Goal: Task Accomplishment & Management: Complete application form

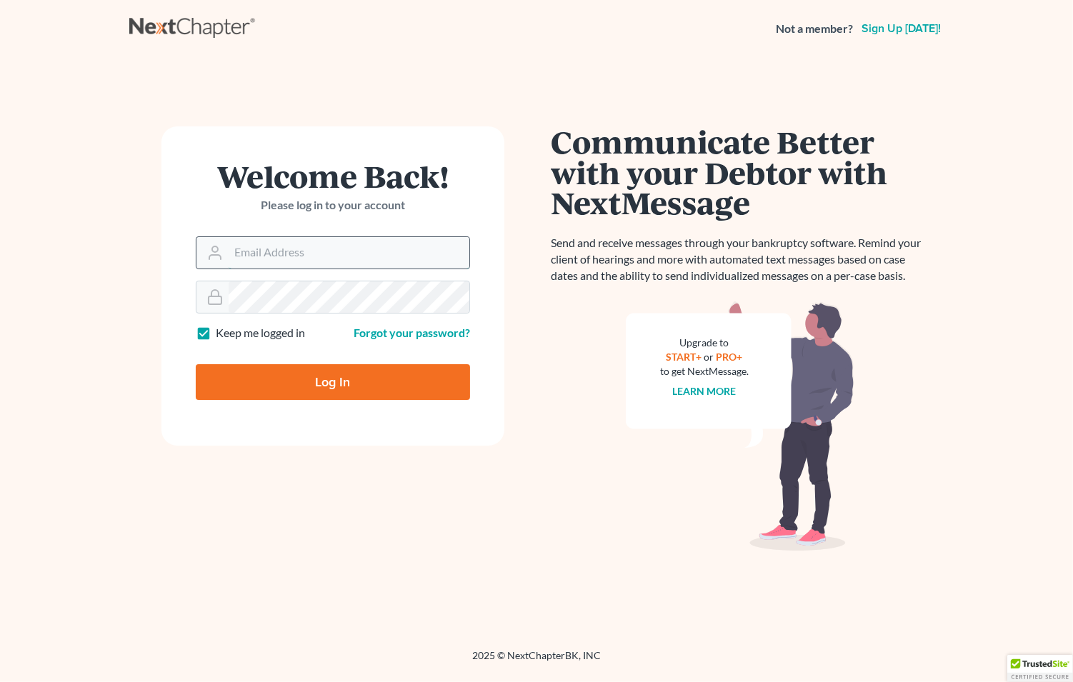
click at [279, 251] on input "Email Address" at bounding box center [349, 252] width 241 height 31
click at [272, 248] on input "Email Address" at bounding box center [349, 252] width 241 height 31
type input "[EMAIL_ADDRESS][DOMAIN_NAME]"
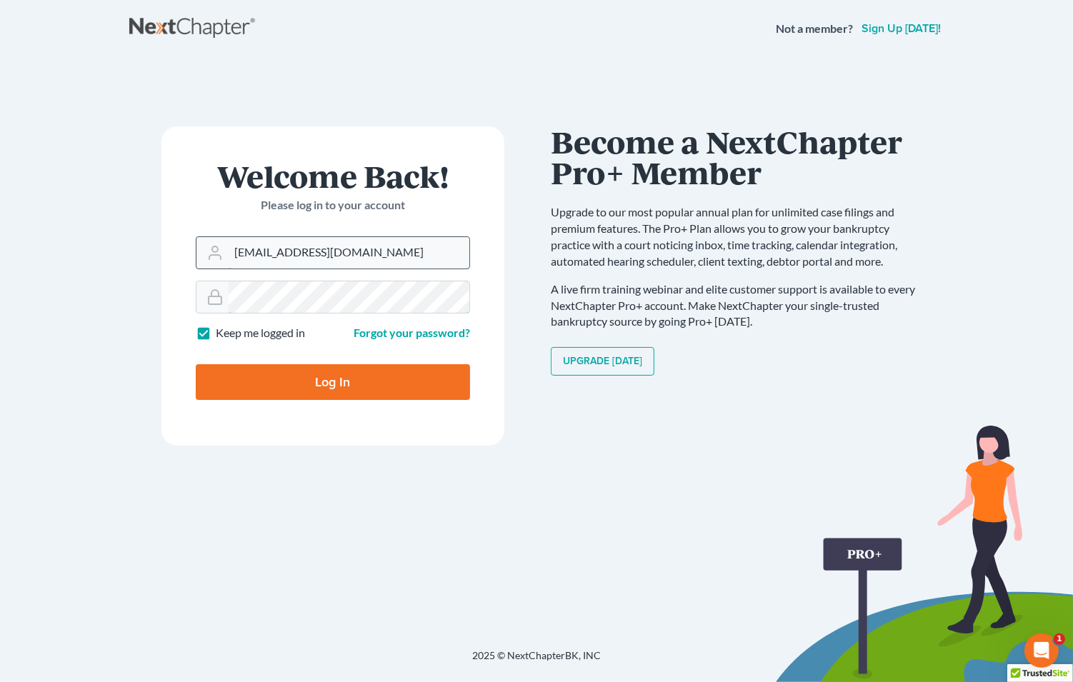
click at [196, 364] on input "Log In" at bounding box center [333, 382] width 274 height 36
type input "Thinking..."
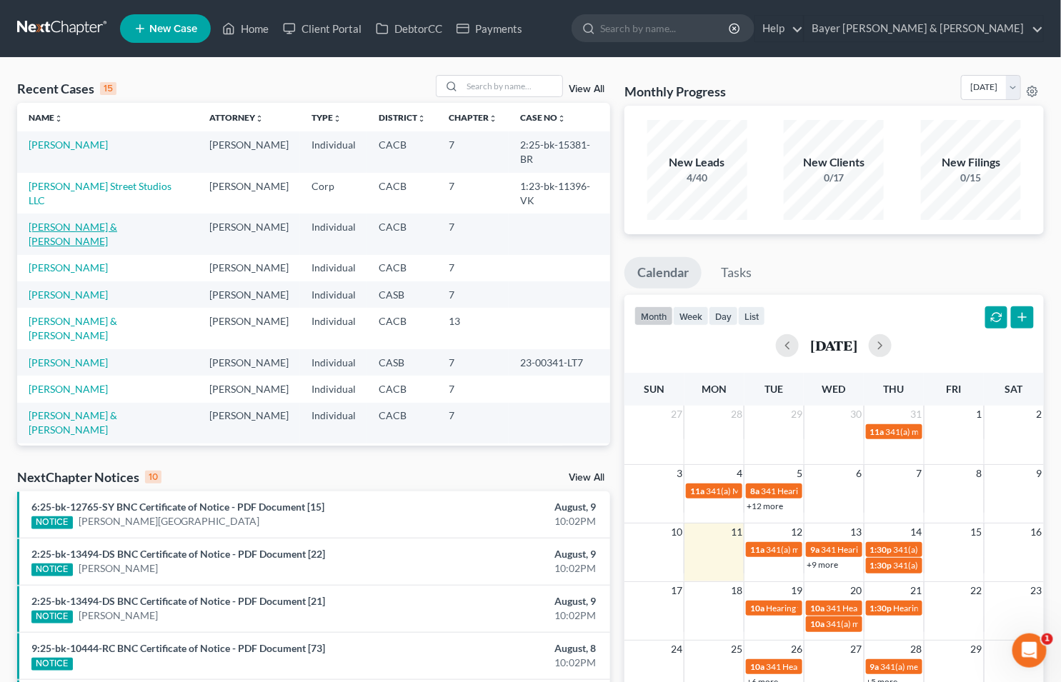
click at [48, 221] on link "[PERSON_NAME] & [PERSON_NAME]" at bounding box center [73, 234] width 89 height 26
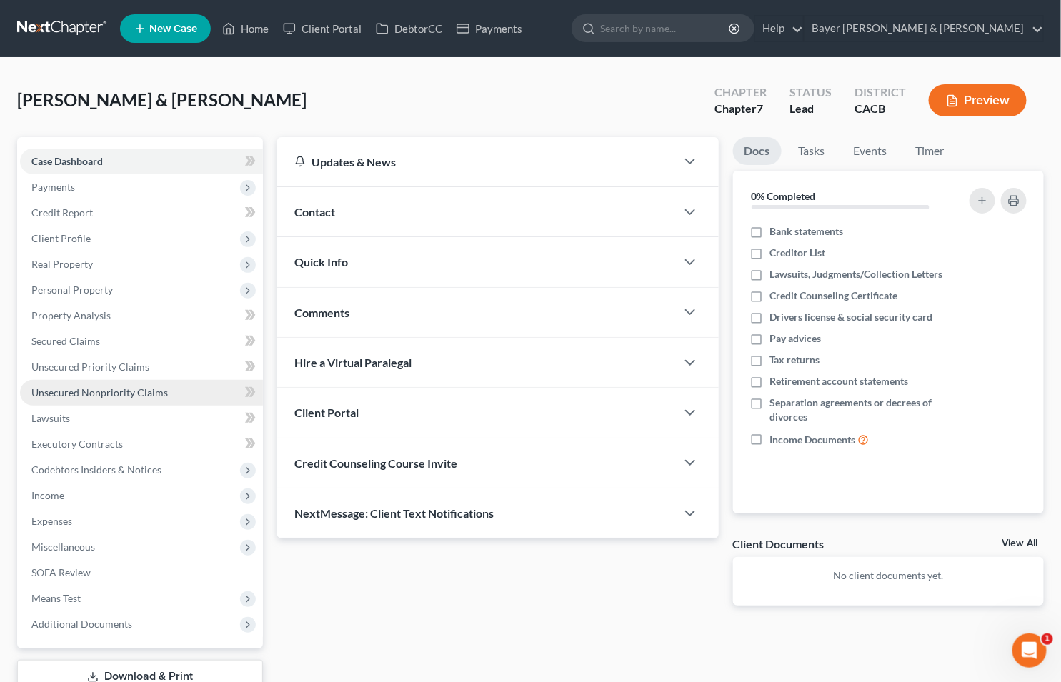
click at [96, 394] on span "Unsecured Nonpriority Claims" at bounding box center [99, 392] width 136 height 12
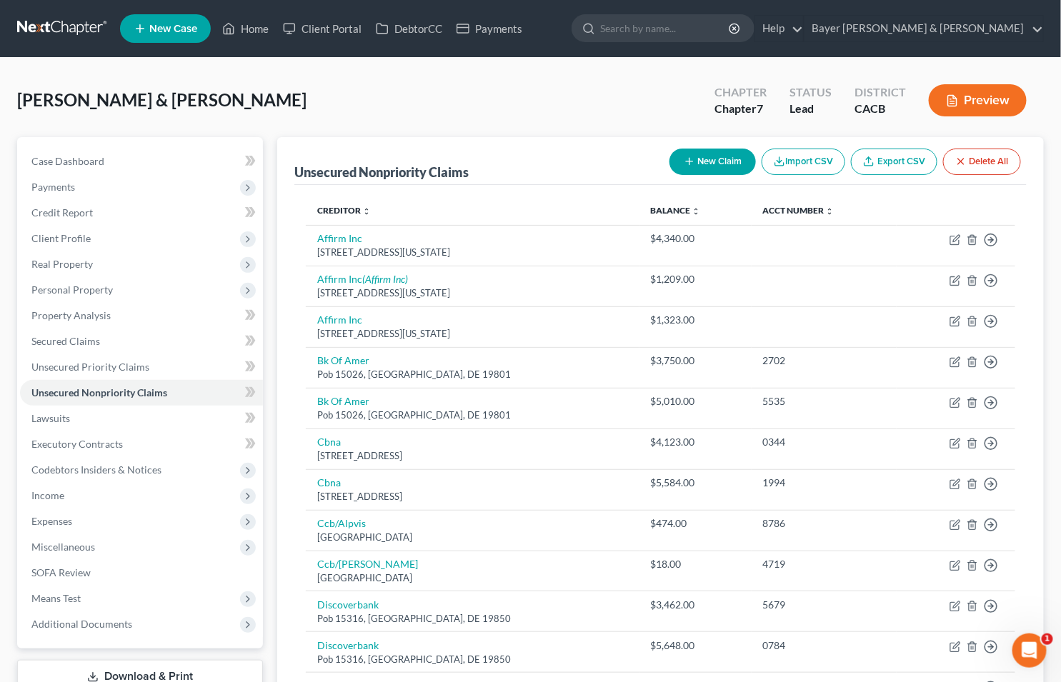
click at [723, 159] on button "New Claim" at bounding box center [712, 162] width 86 height 26
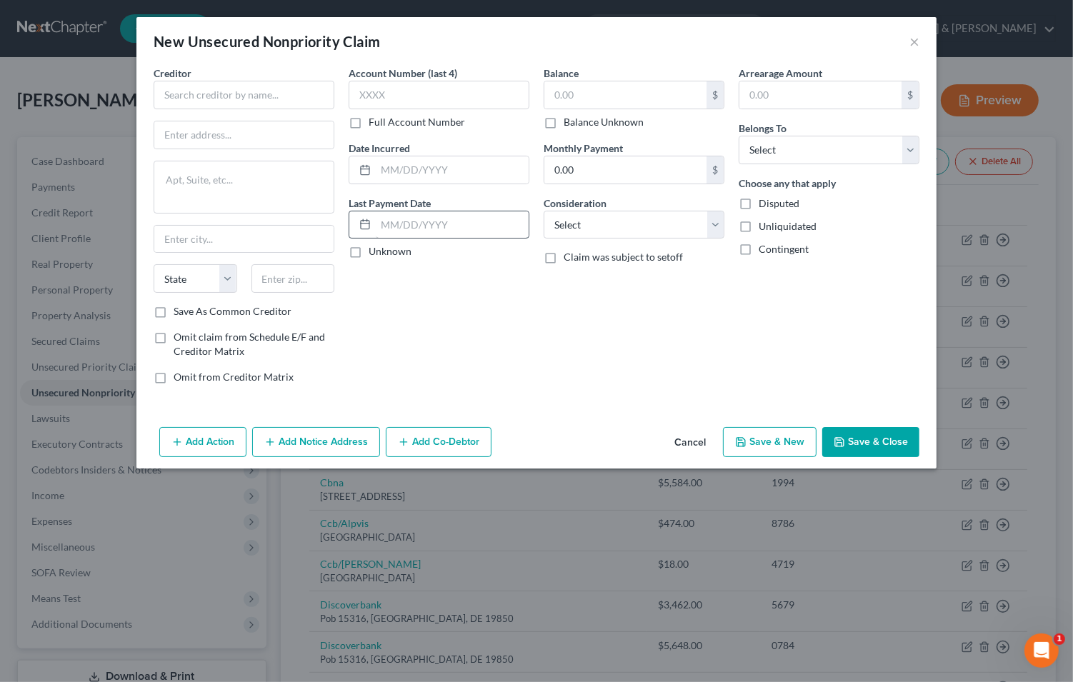
drag, startPoint x: 224, startPoint y: 204, endPoint x: 416, endPoint y: 219, distance: 192.8
click at [341, 196] on div "New Unsecured Nonpriority Claim × Creditor * State AL AK AR AZ CA CO CT DE DC F…" at bounding box center [536, 341] width 1073 height 682
drag, startPoint x: 416, startPoint y: 219, endPoint x: 272, endPoint y: 94, distance: 190.4
click at [272, 94] on input "text" at bounding box center [244, 95] width 181 height 29
type input "Care Credit Rewards"
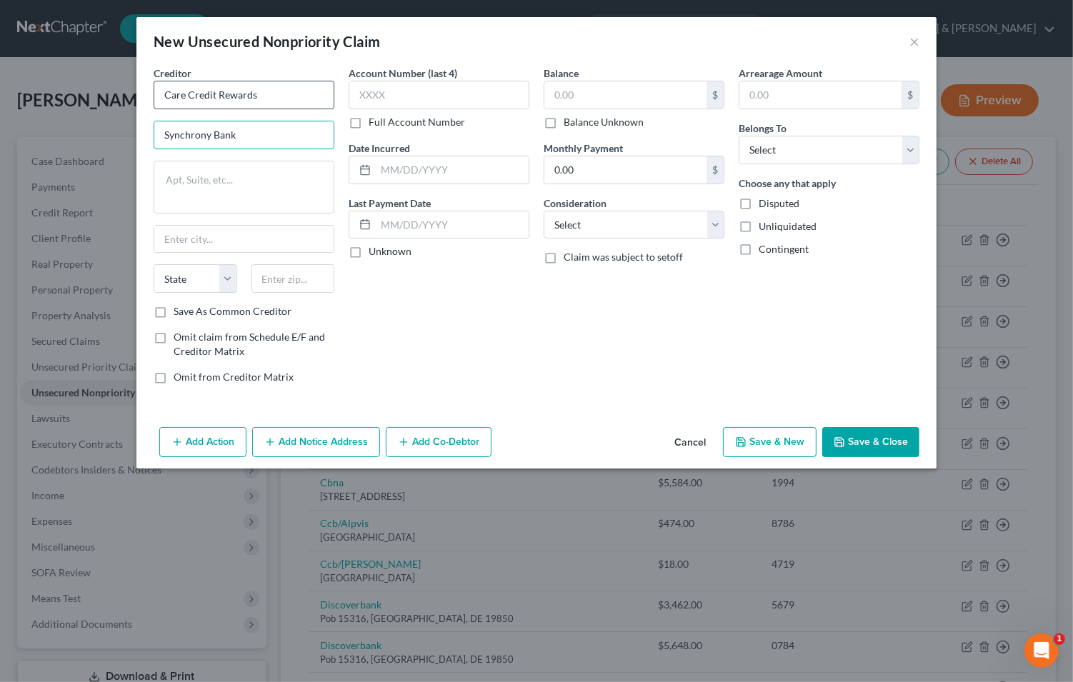
type input "Synchrony Bank"
type textarea "PO Box 71715"
type input "Philadelphia"
select select "39"
type input "19176-1715"
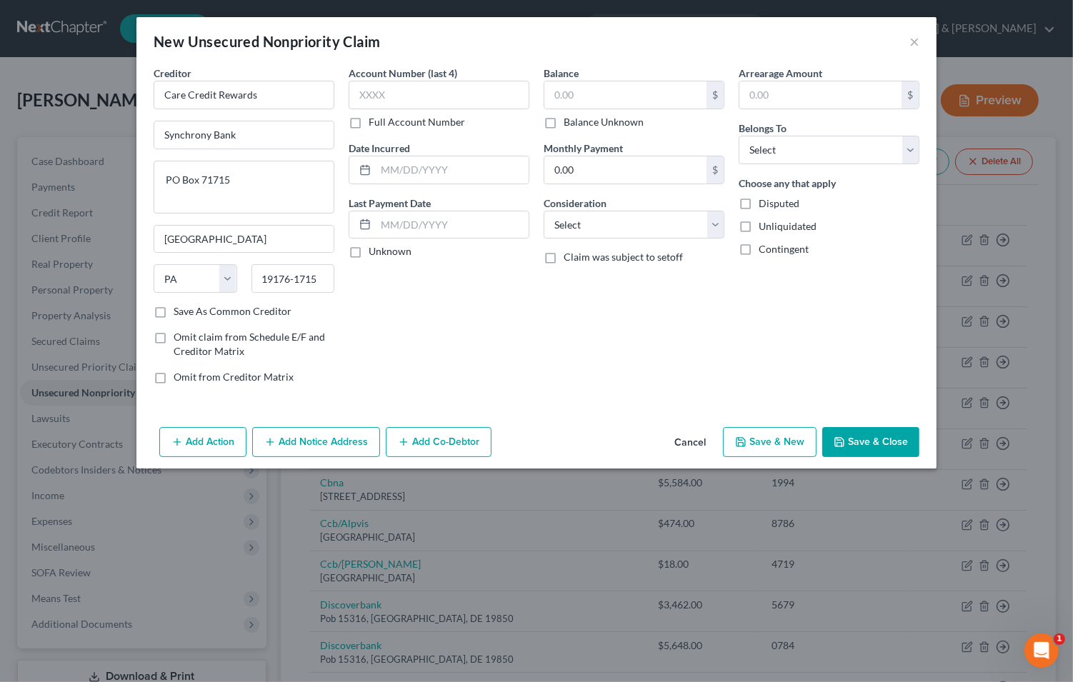
click at [174, 308] on label "Save As Common Creditor" at bounding box center [233, 311] width 118 height 14
click at [179, 308] on input "Save As Common Creditor" at bounding box center [183, 308] width 9 height 9
checkbox input "true"
click at [465, 169] on input "text" at bounding box center [452, 169] width 153 height 27
type input "2023"
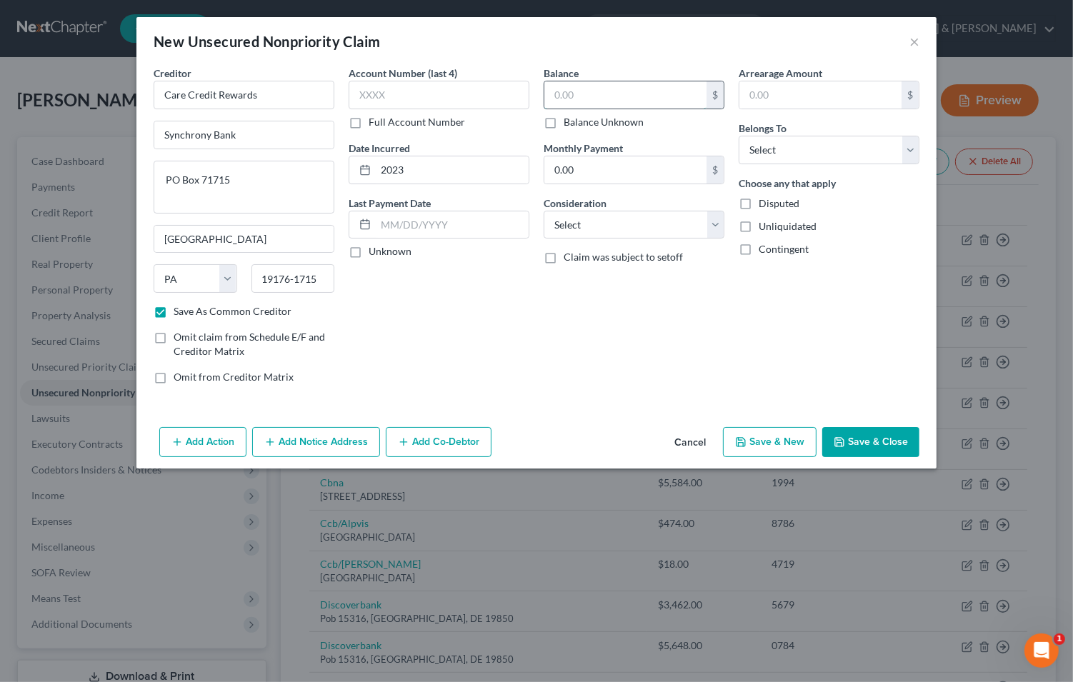
click at [576, 93] on input "text" at bounding box center [625, 94] width 162 height 27
type input "1,965"
select select "2"
click at [909, 150] on select "Select Debtor 1 Only Debtor 2 Only Debtor 1 And Debtor 2 Only At Least One Of T…" at bounding box center [829, 150] width 181 height 29
select select "2"
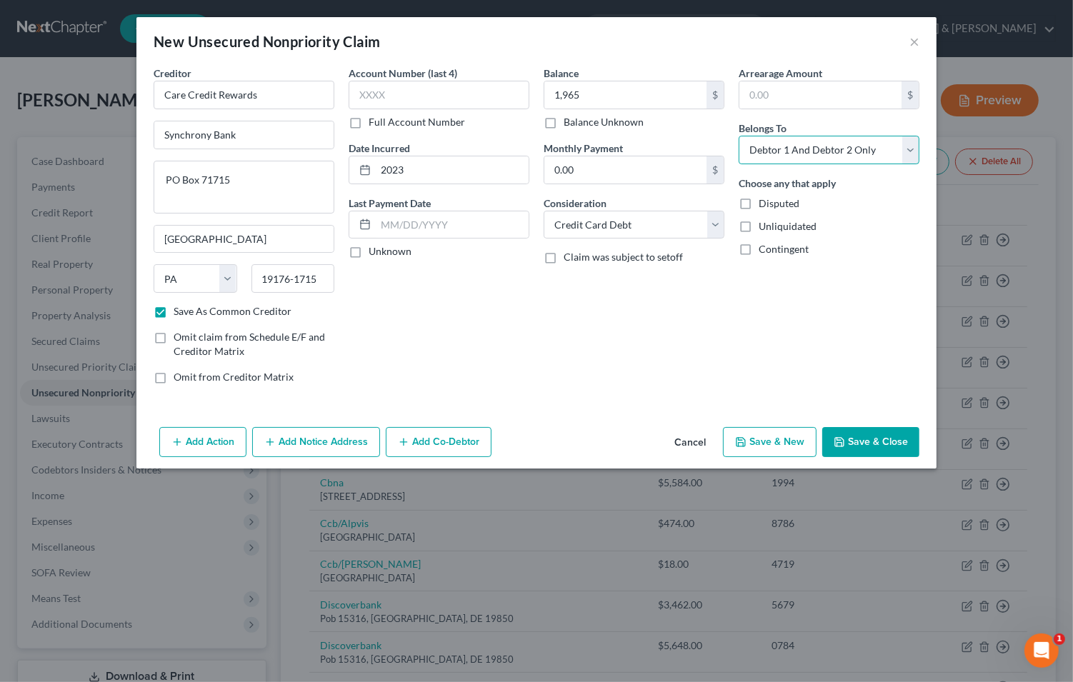
click at [739, 136] on select "Select Debtor 1 Only Debtor 2 Only Debtor 1 And Debtor 2 Only At Least One Of T…" at bounding box center [829, 150] width 181 height 29
click at [779, 440] on button "Save & New" at bounding box center [770, 442] width 94 height 30
checkbox input "false"
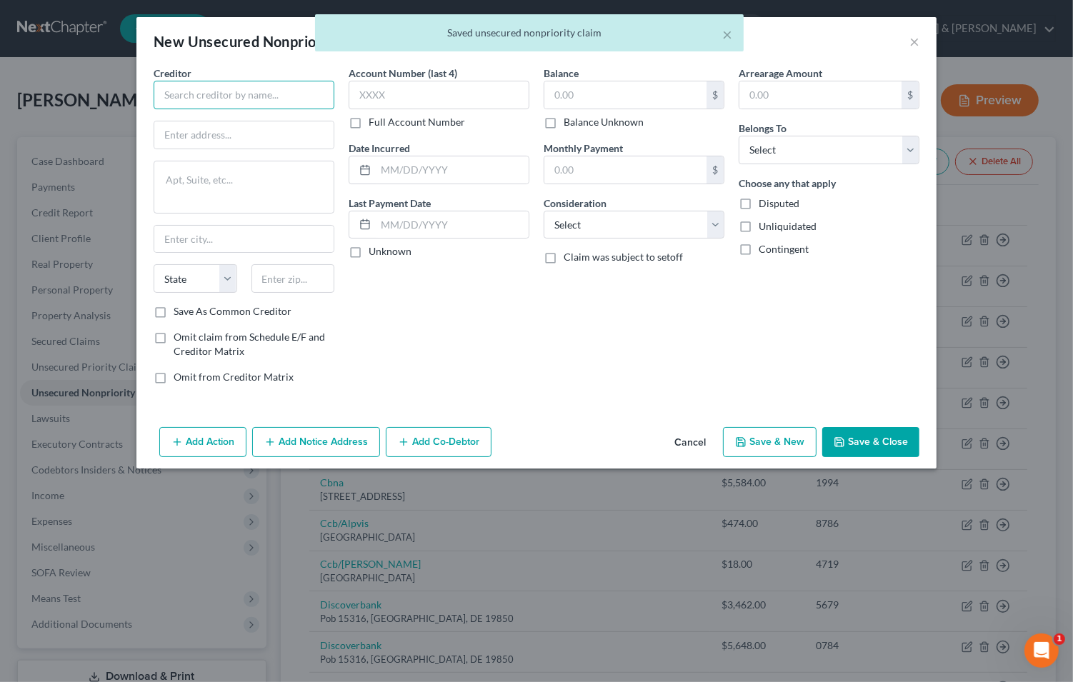
click at [193, 98] on input "text" at bounding box center [244, 95] width 181 height 29
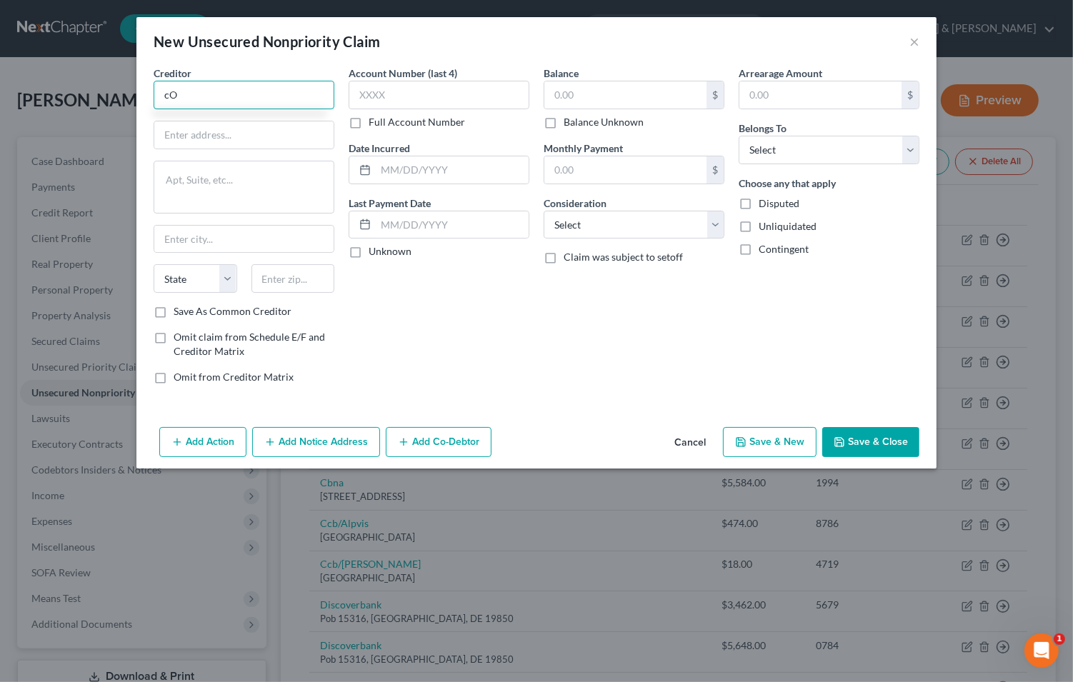
type input "c"
type input "Comenity - Alphaeon"
type textarea "P"
click at [201, 134] on input "text" at bounding box center [243, 134] width 179 height 27
type input "PO Box 650965"
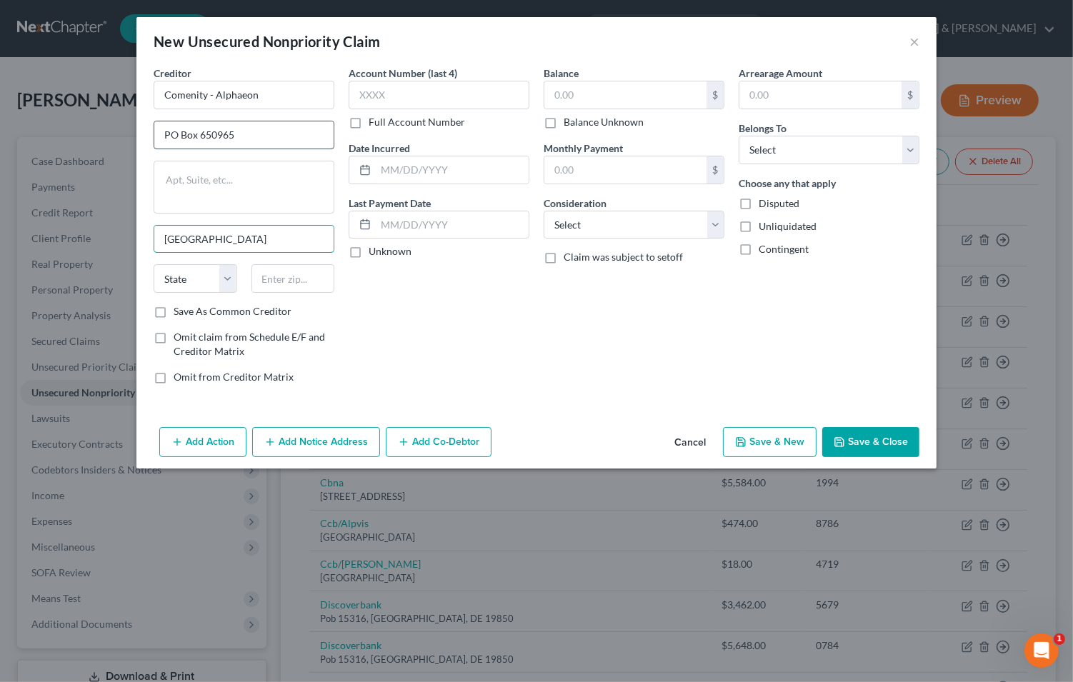
type input "Dallas"
select select "45"
type input "75265-0965"
click at [179, 304] on input "Save As Common Creditor" at bounding box center [183, 308] width 9 height 9
checkbox input "true"
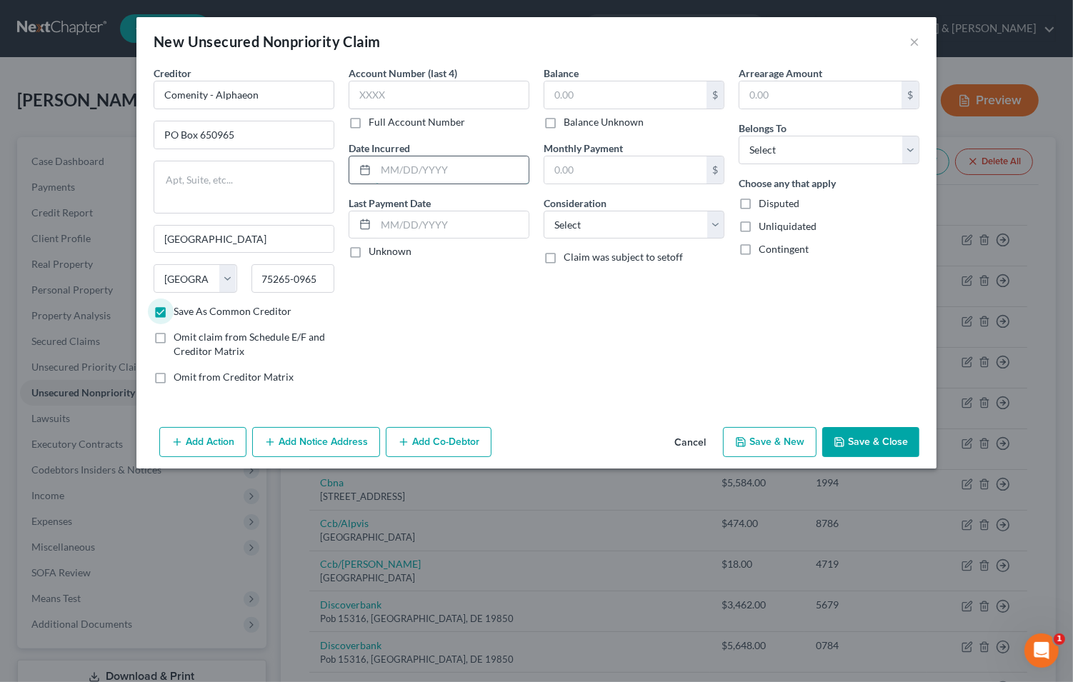
click at [466, 166] on input "text" at bounding box center [452, 169] width 153 height 27
type input "2023"
type input "1,734"
select select "2"
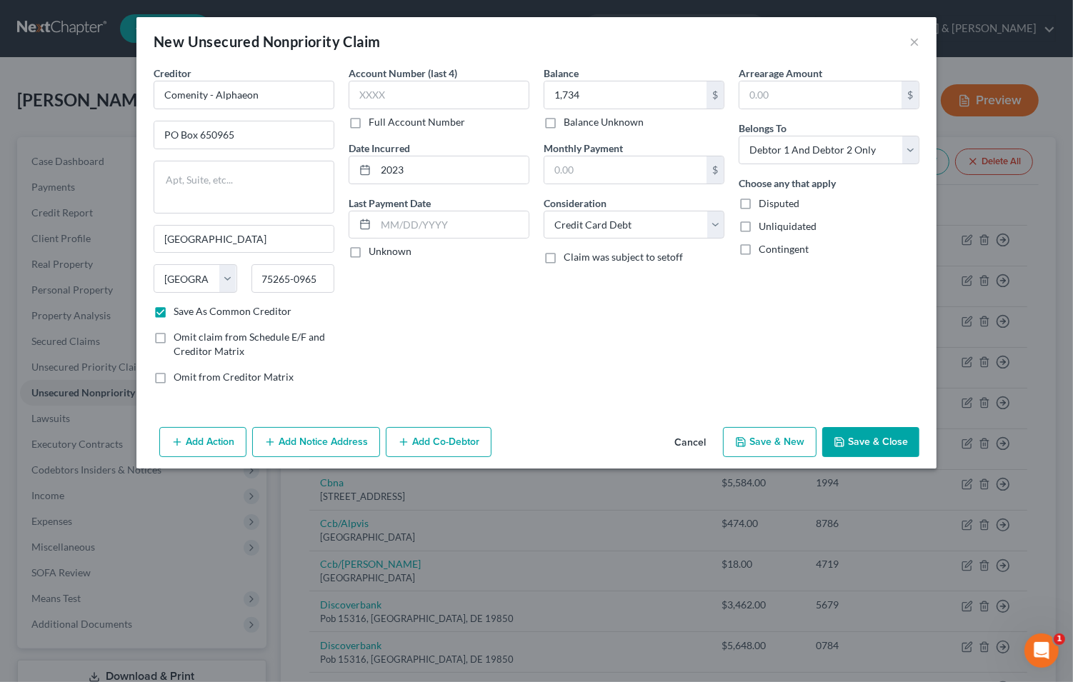
click at [846, 446] on button "Save & Close" at bounding box center [870, 442] width 97 height 30
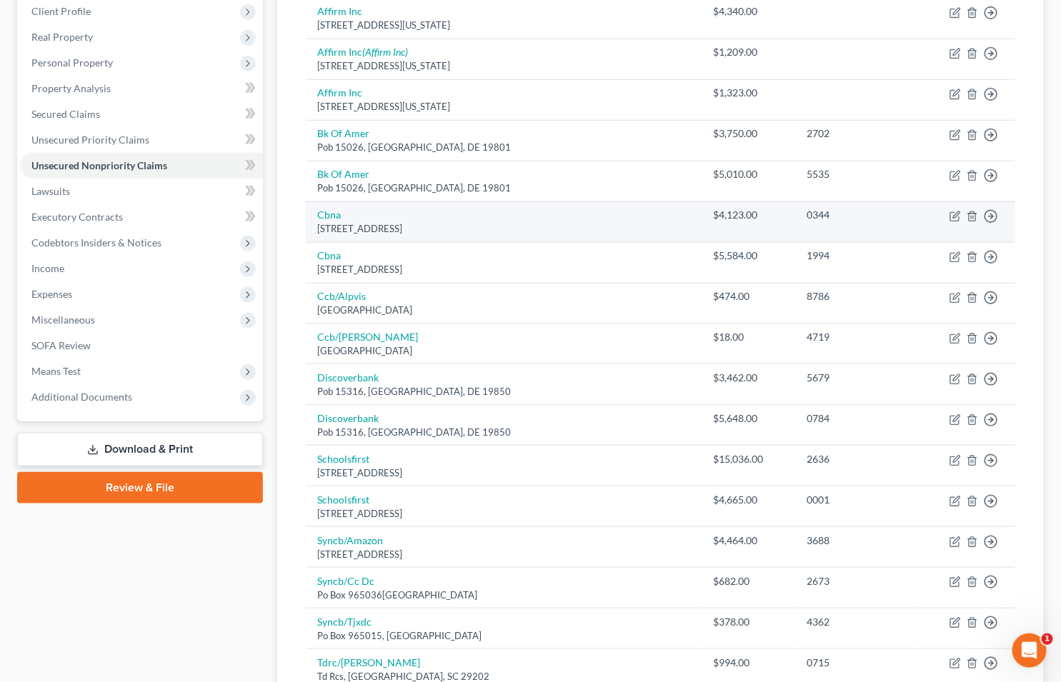
scroll to position [553, 0]
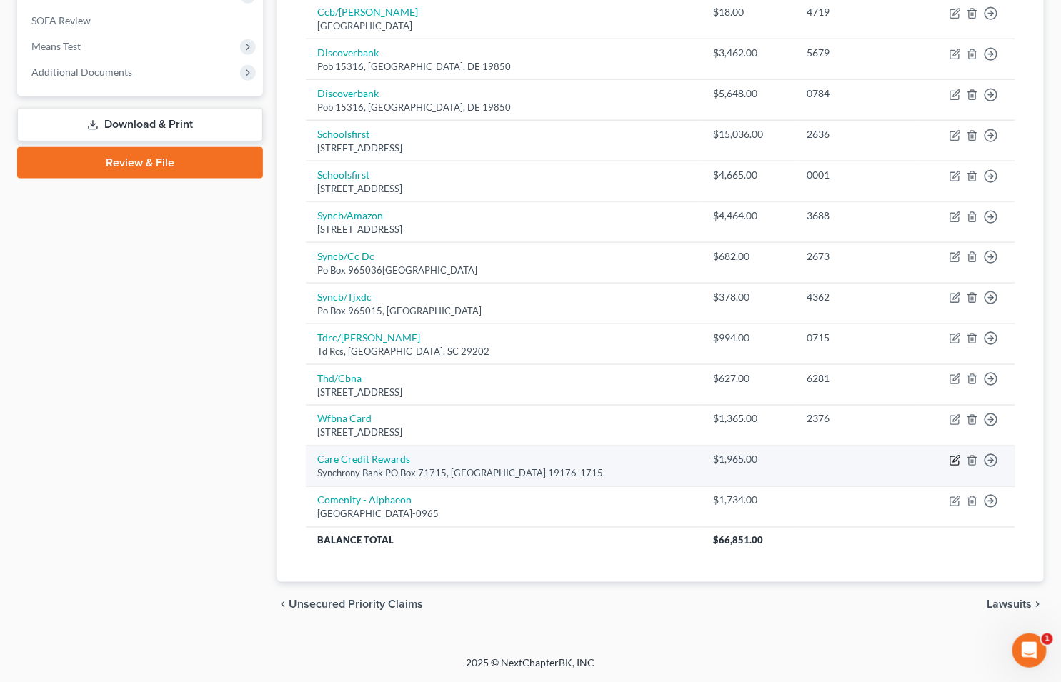
click at [956, 459] on icon "button" at bounding box center [956, 459] width 6 height 6
select select "39"
select select "2"
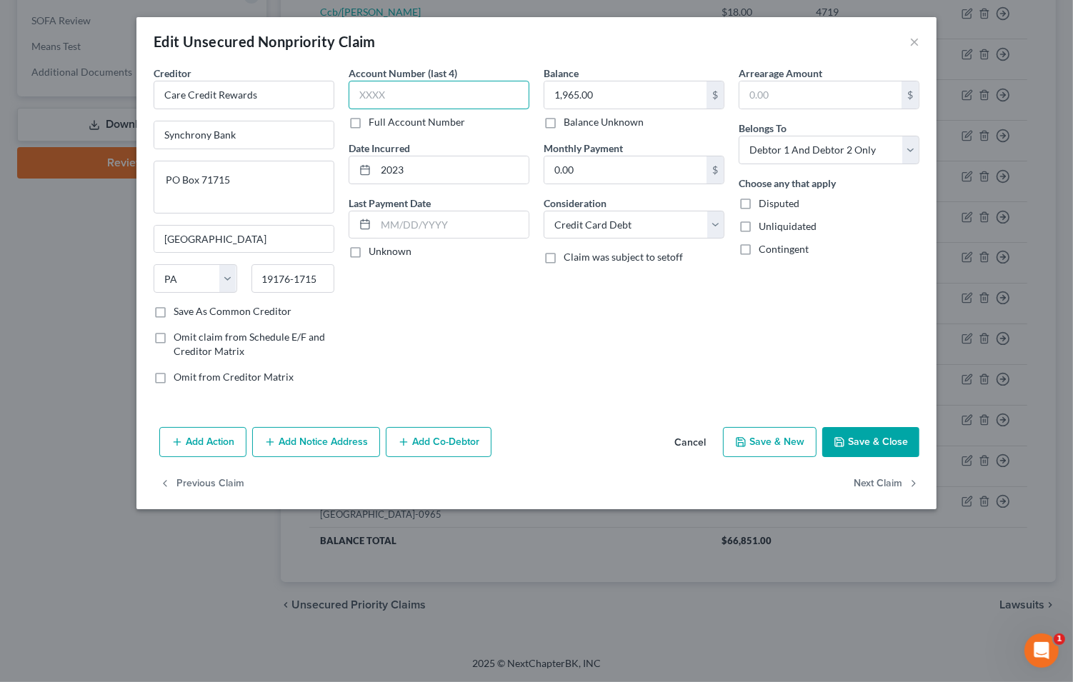
click at [434, 96] on input "text" at bounding box center [439, 95] width 181 height 29
type input "2673"
click at [870, 451] on button "Save & Close" at bounding box center [870, 442] width 97 height 30
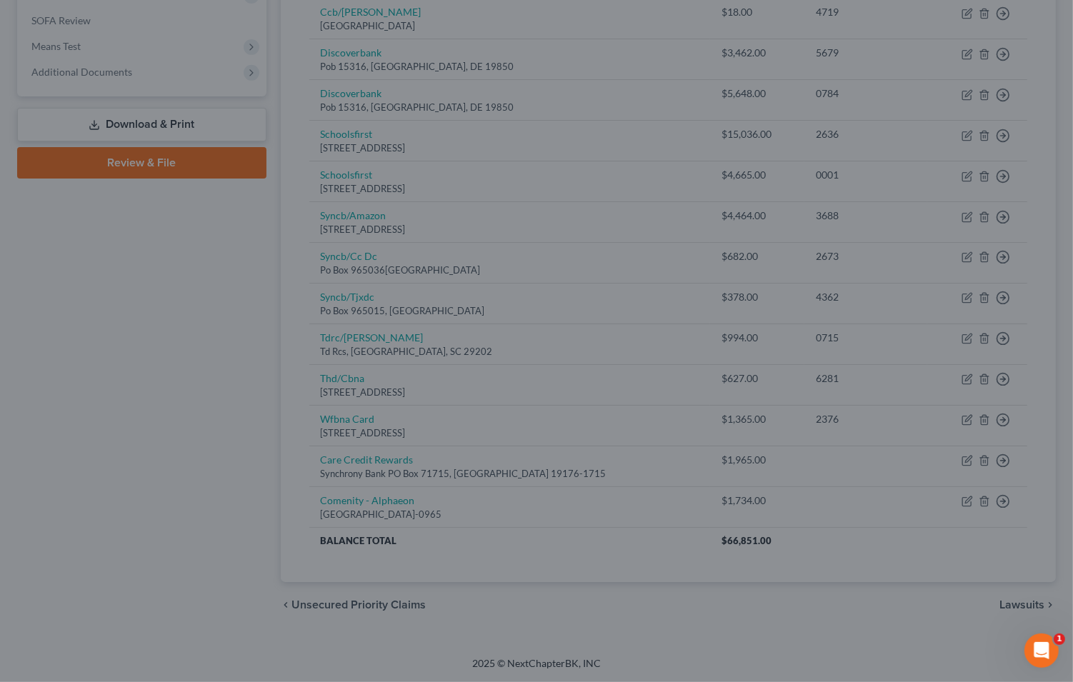
type input "0"
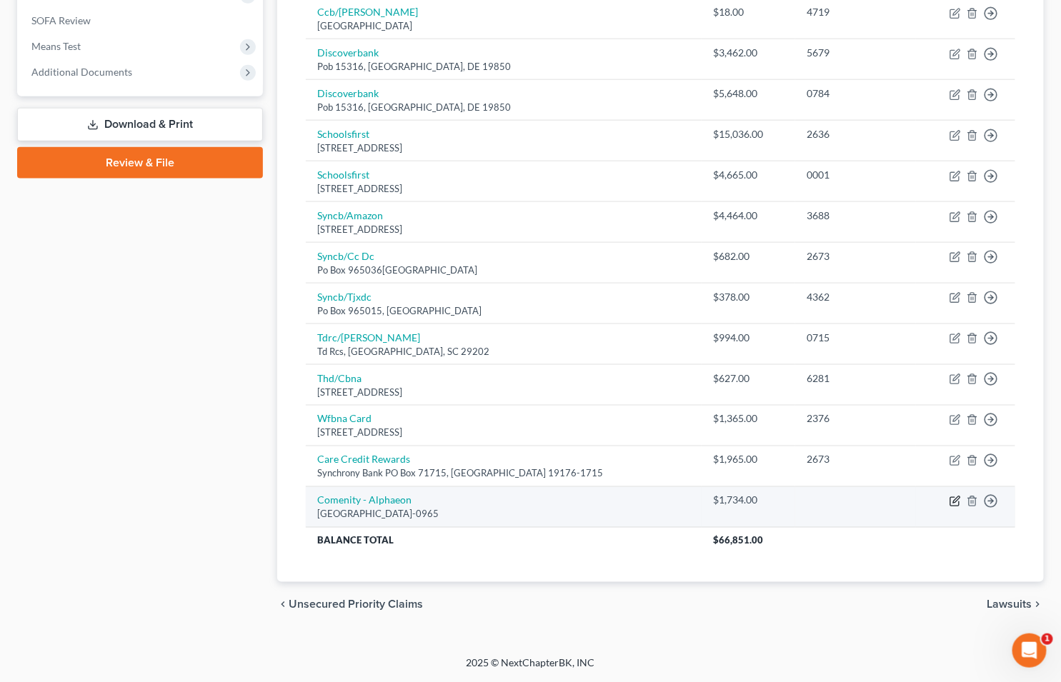
click at [954, 496] on icon "button" at bounding box center [954, 501] width 11 height 11
select select "45"
select select "2"
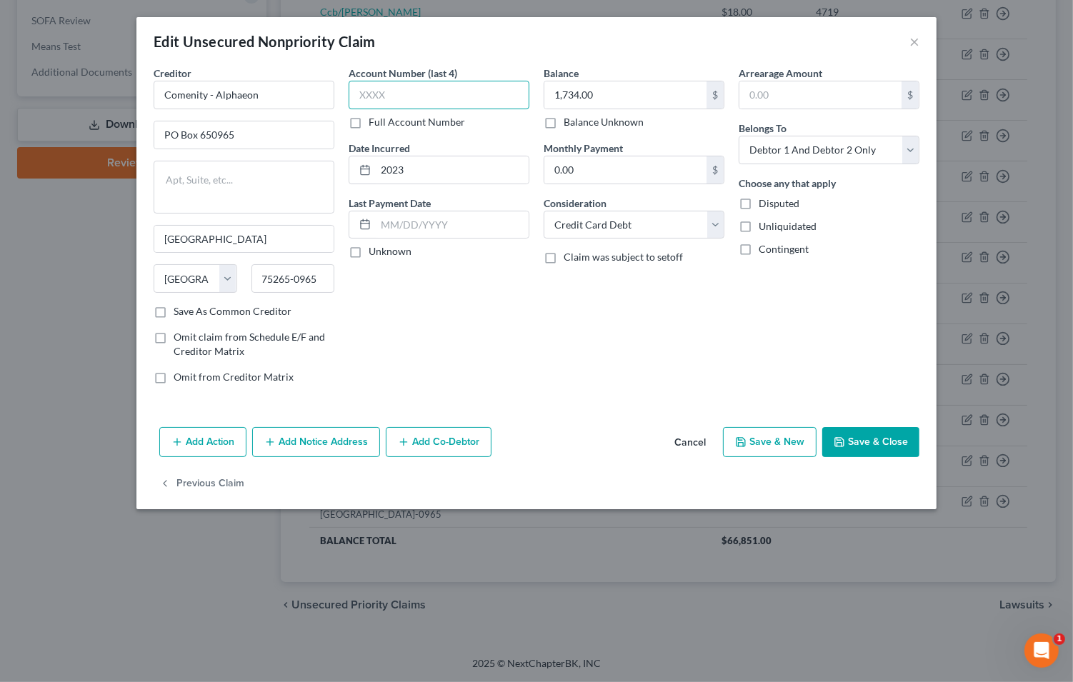
click at [396, 94] on input "text" at bounding box center [439, 95] width 181 height 29
type input "8786"
click at [866, 433] on button "Save & Close" at bounding box center [870, 442] width 97 height 30
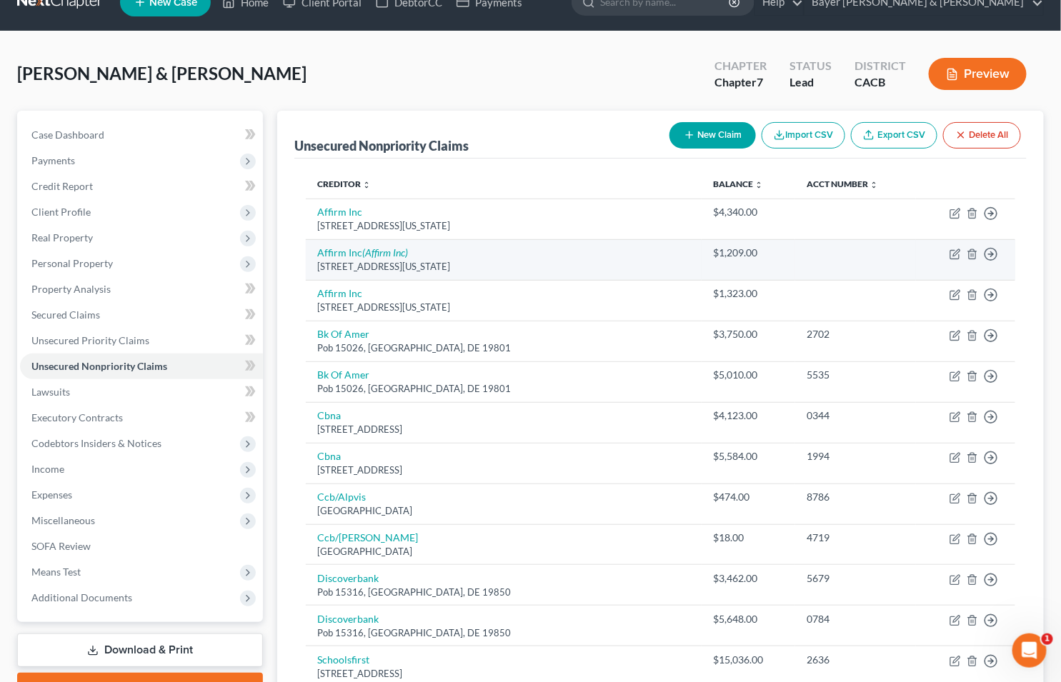
scroll to position [0, 0]
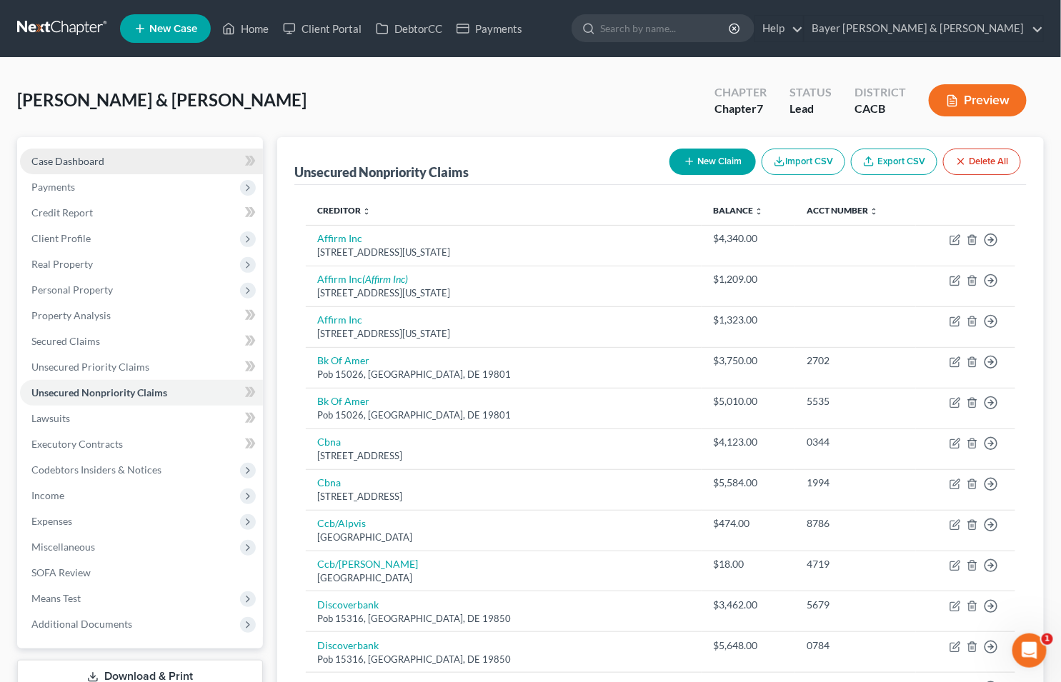
click at [53, 158] on span "Case Dashboard" at bounding box center [67, 161] width 73 height 12
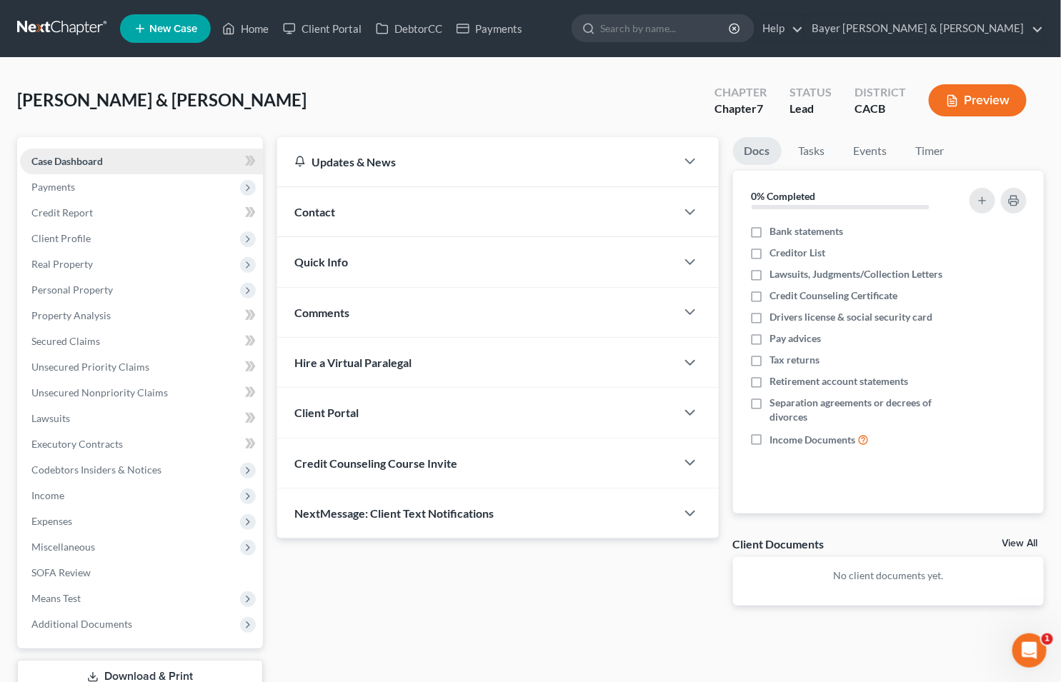
drag, startPoint x: 187, startPoint y: 162, endPoint x: 191, endPoint y: 154, distance: 9.0
click at [187, 162] on link "Case Dashboard" at bounding box center [141, 162] width 243 height 26
click at [252, 26] on link "Home" at bounding box center [245, 29] width 61 height 26
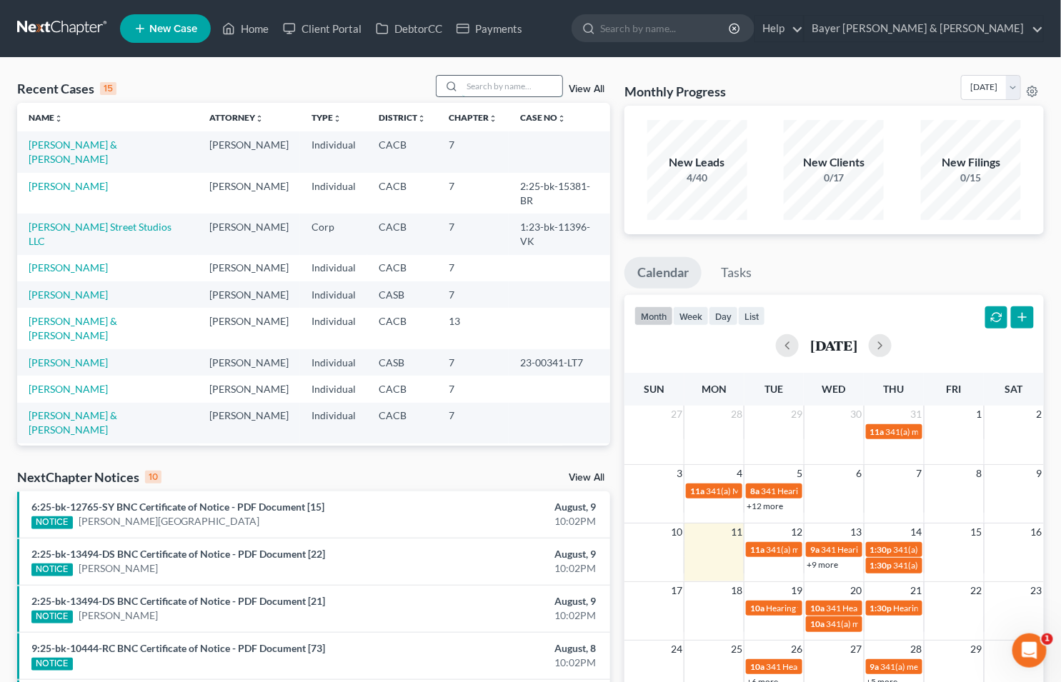
click at [503, 87] on input "search" at bounding box center [512, 86] width 100 height 21
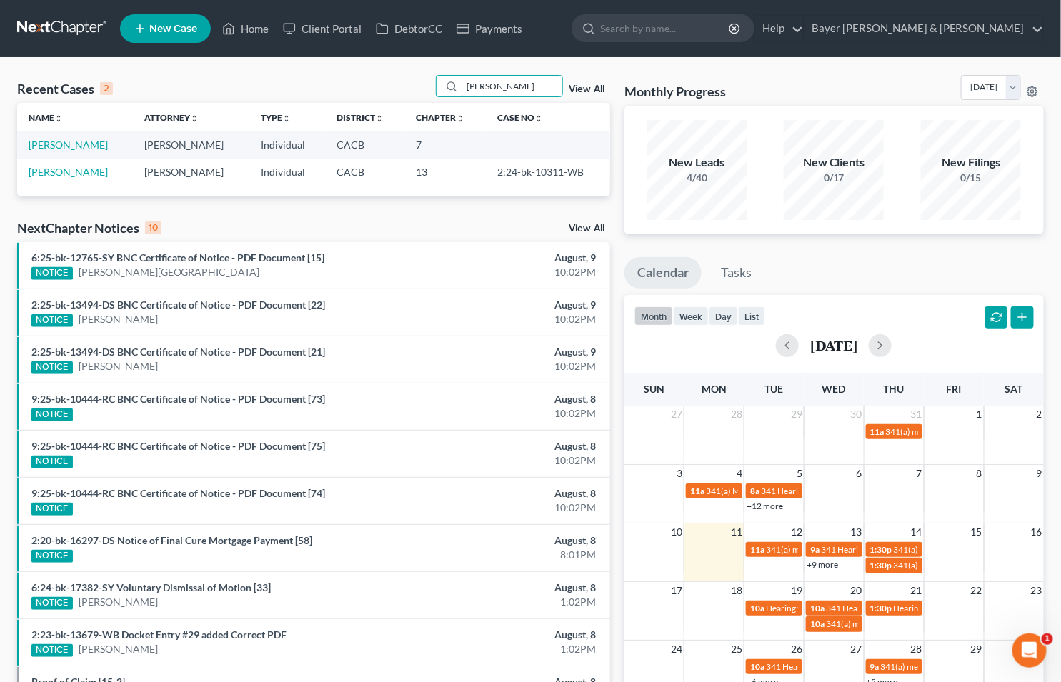
type input "Nguy"
click at [58, 136] on td "Nguyen, Tammy" at bounding box center [75, 144] width 116 height 26
click at [47, 143] on link "Nguyen, Tammy" at bounding box center [68, 145] width 79 height 12
